Goal: Task Accomplishment & Management: Manage account settings

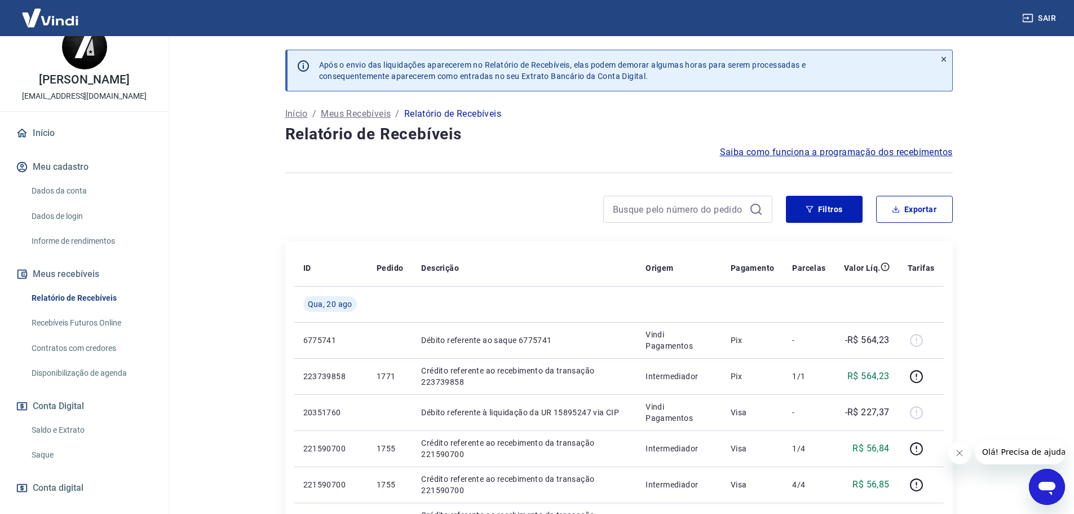
scroll to position [56, 0]
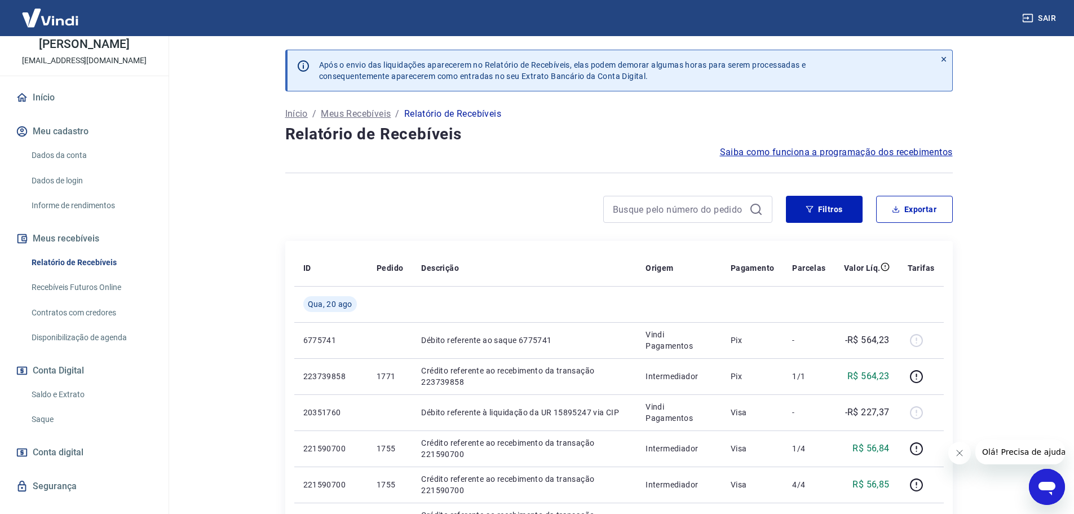
click at [70, 389] on link "Saldo e Extrato" at bounding box center [91, 394] width 128 height 23
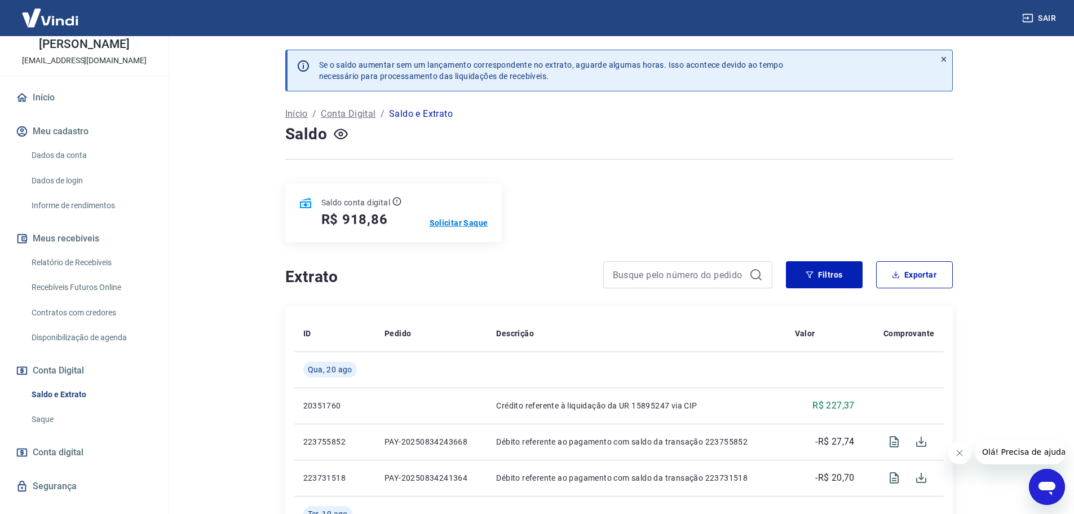
click at [464, 220] on p "Solicitar Saque" at bounding box center [459, 222] width 59 height 11
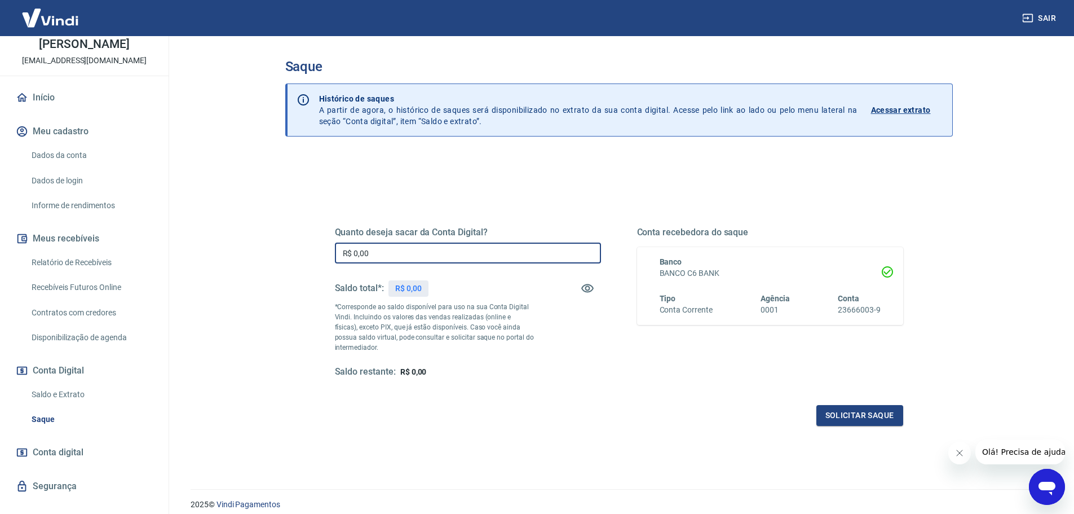
drag, startPoint x: 398, startPoint y: 257, endPoint x: 338, endPoint y: 296, distance: 71.3
click at [338, 258] on input "R$ 0,00" at bounding box center [468, 252] width 266 height 21
type input "R$ 850,00"
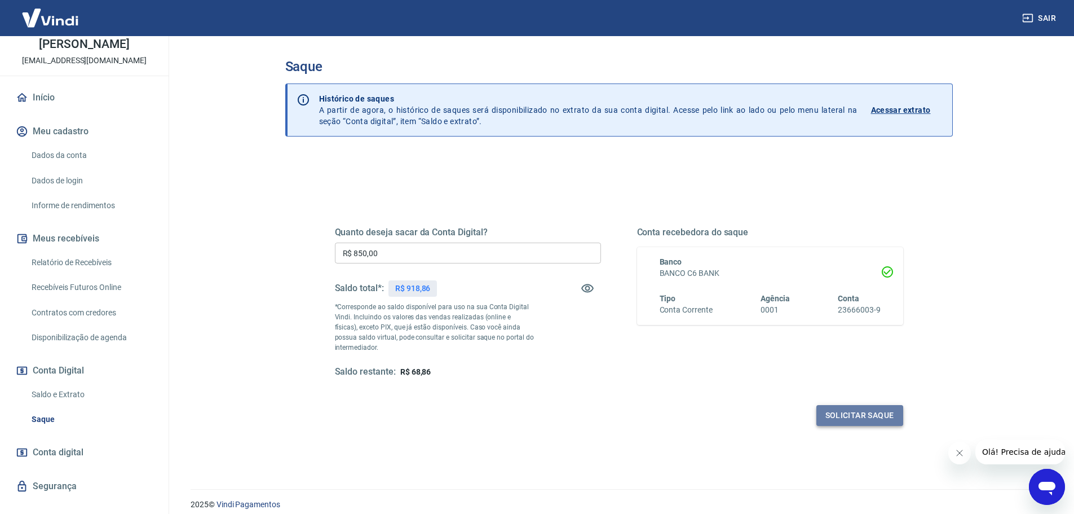
click at [855, 421] on button "Solicitar saque" at bounding box center [860, 415] width 87 height 21
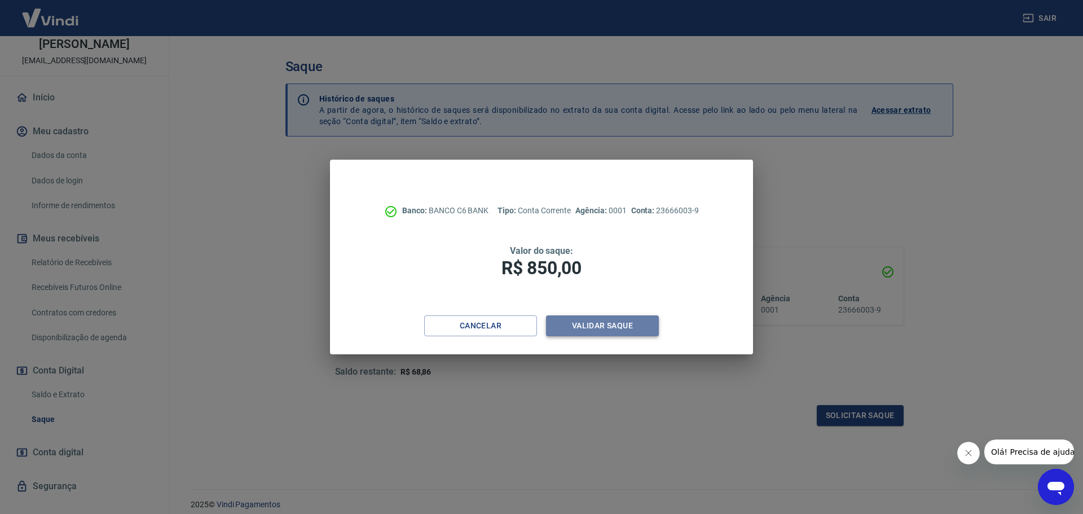
click at [587, 322] on button "Validar saque" at bounding box center [602, 325] width 113 height 21
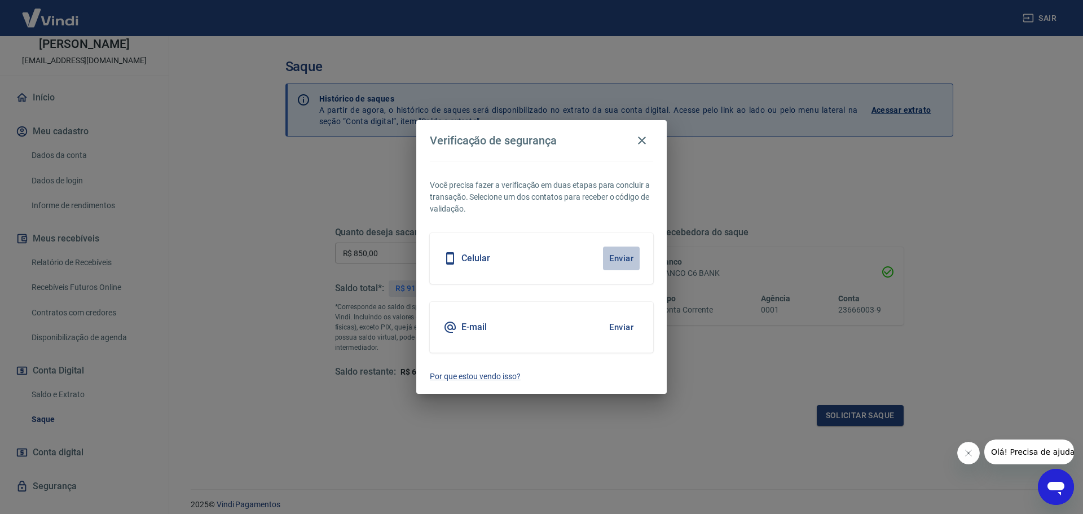
click at [617, 254] on button "Enviar" at bounding box center [621, 258] width 37 height 24
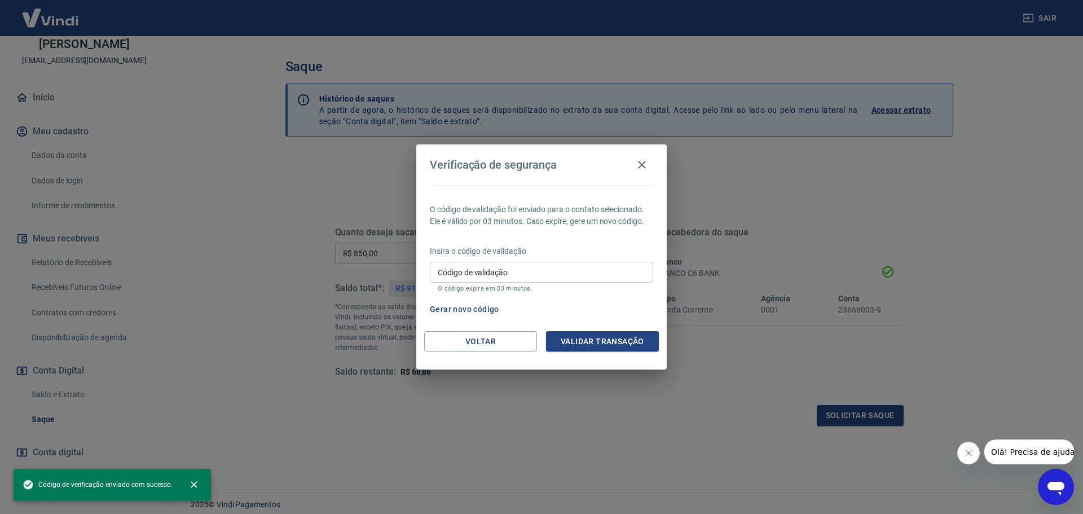
click at [504, 273] on input "Código de validação" at bounding box center [541, 272] width 223 height 21
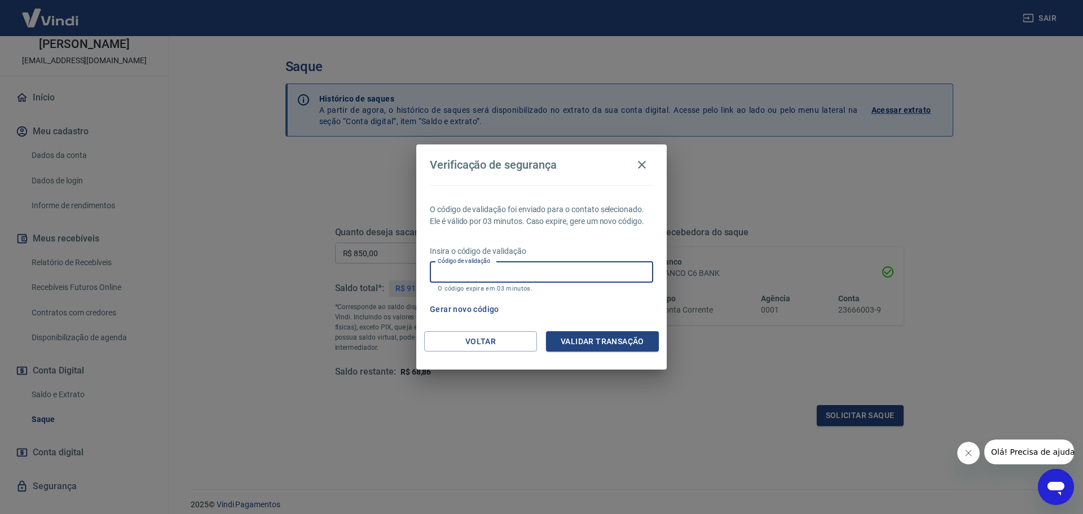
click at [451, 277] on input "Código de validação" at bounding box center [541, 272] width 223 height 21
click at [456, 276] on input "Código de validação" at bounding box center [541, 272] width 223 height 21
click at [632, 276] on input "Código de validação" at bounding box center [541, 272] width 223 height 21
type input "958755"
click at [603, 343] on button "Validar transação" at bounding box center [602, 341] width 113 height 21
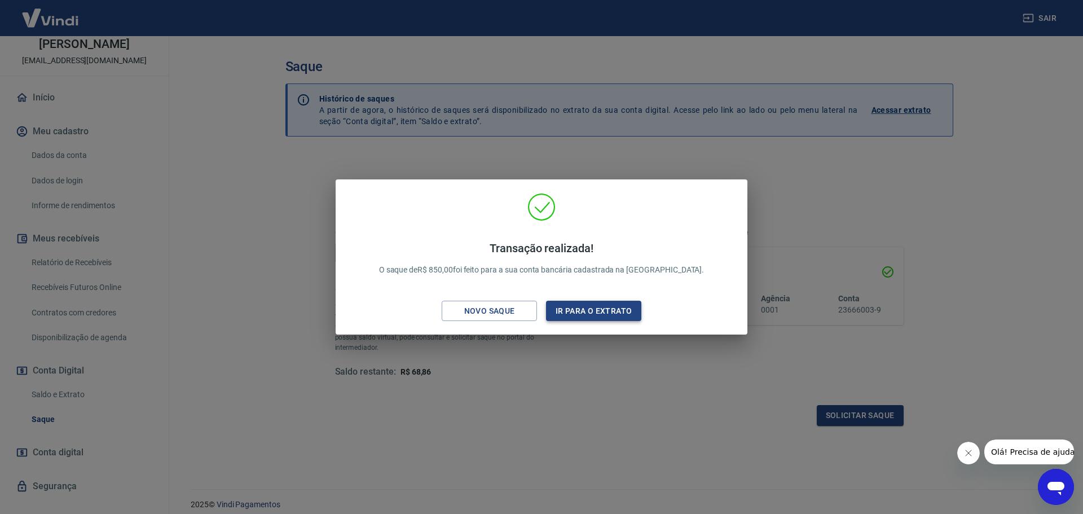
click at [593, 312] on button "Ir para o extrato" at bounding box center [593, 311] width 95 height 21
